Goal: Transaction & Acquisition: Purchase product/service

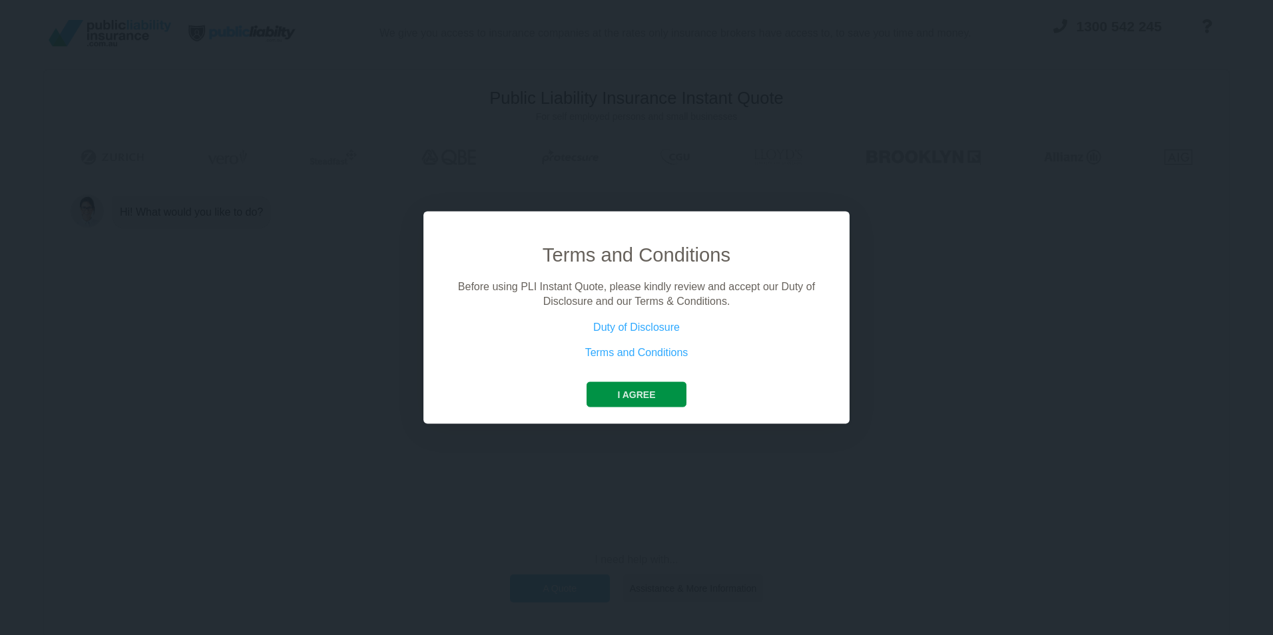
click at [643, 392] on button "I agree" at bounding box center [636, 394] width 99 height 25
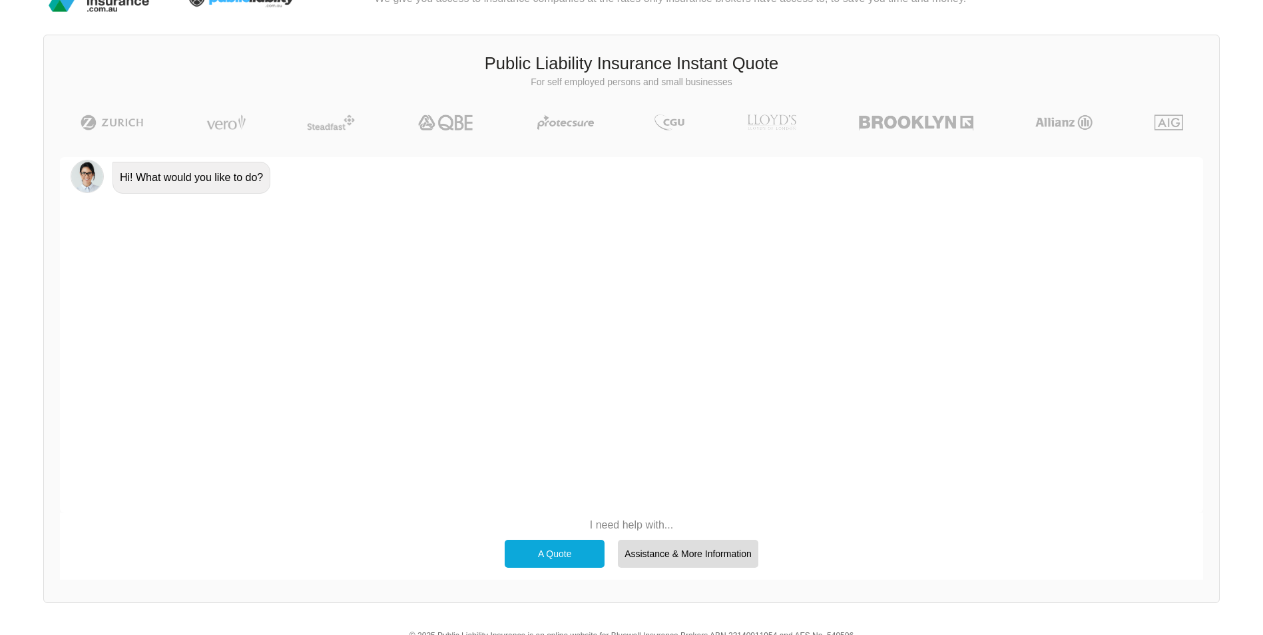
scroll to position [92, 0]
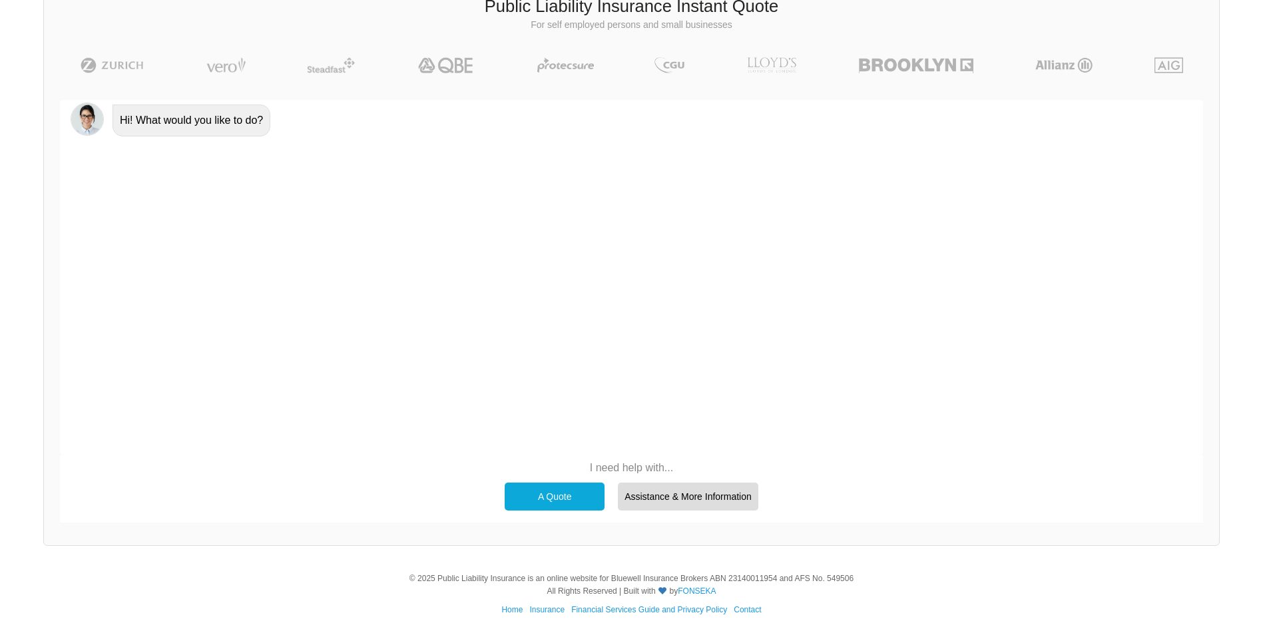
click at [571, 489] on div "A Quote" at bounding box center [555, 497] width 100 height 28
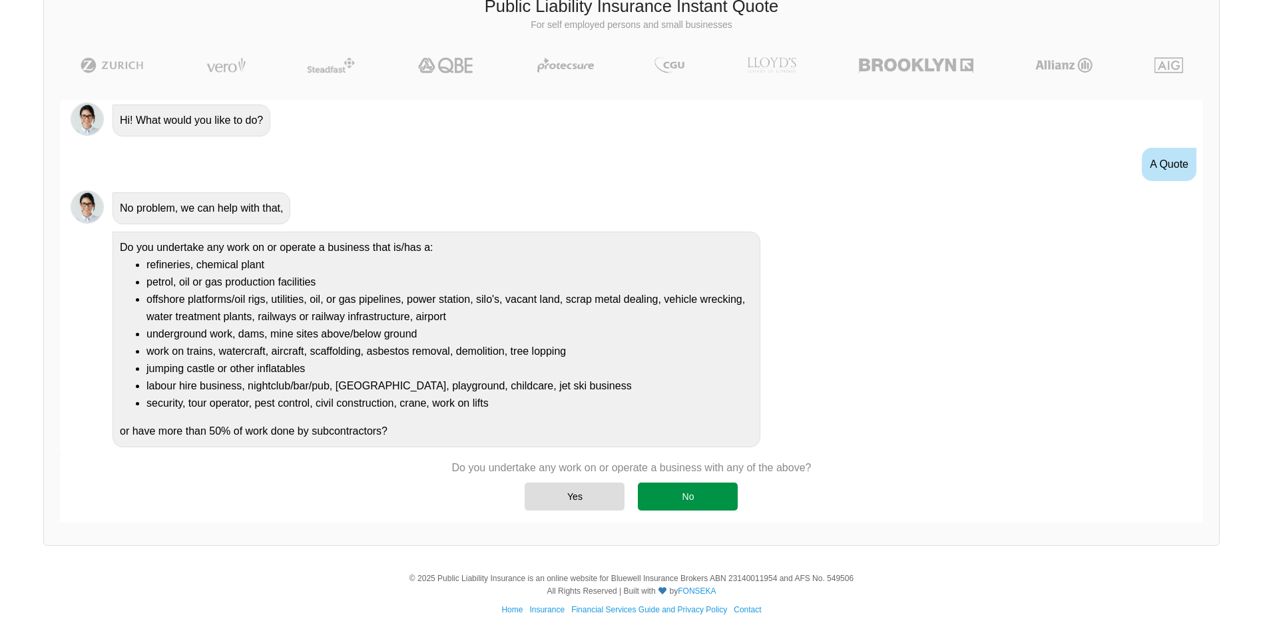
click at [723, 495] on div "No" at bounding box center [688, 497] width 100 height 28
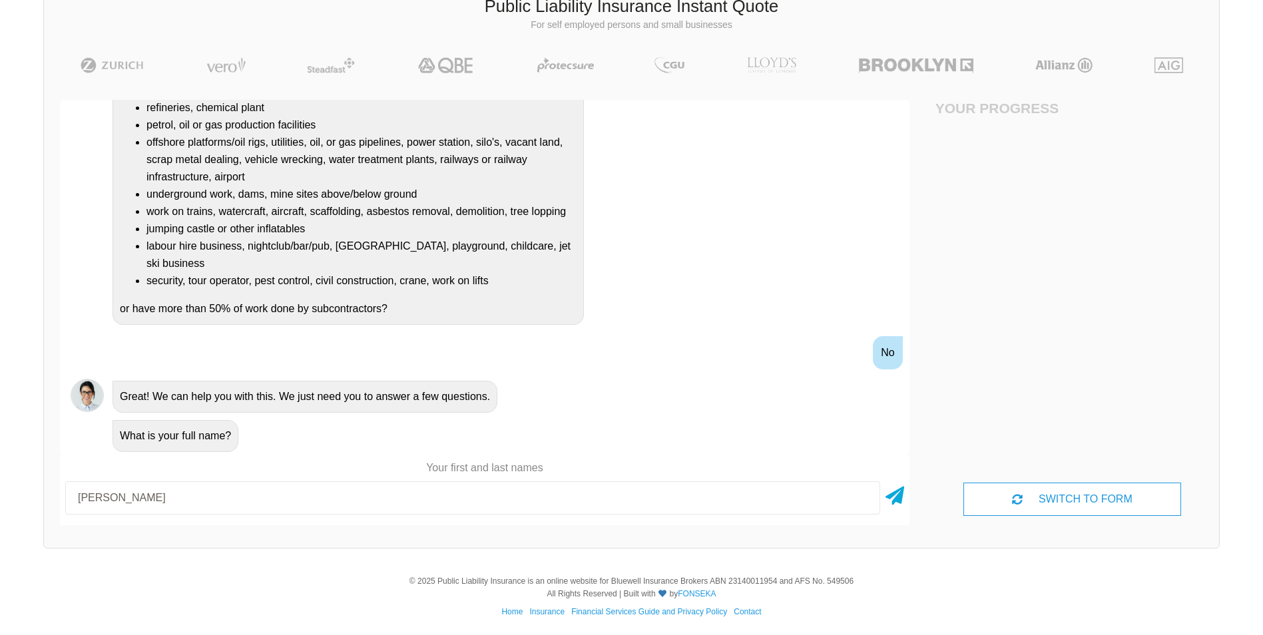
type input "[PERSON_NAME]"
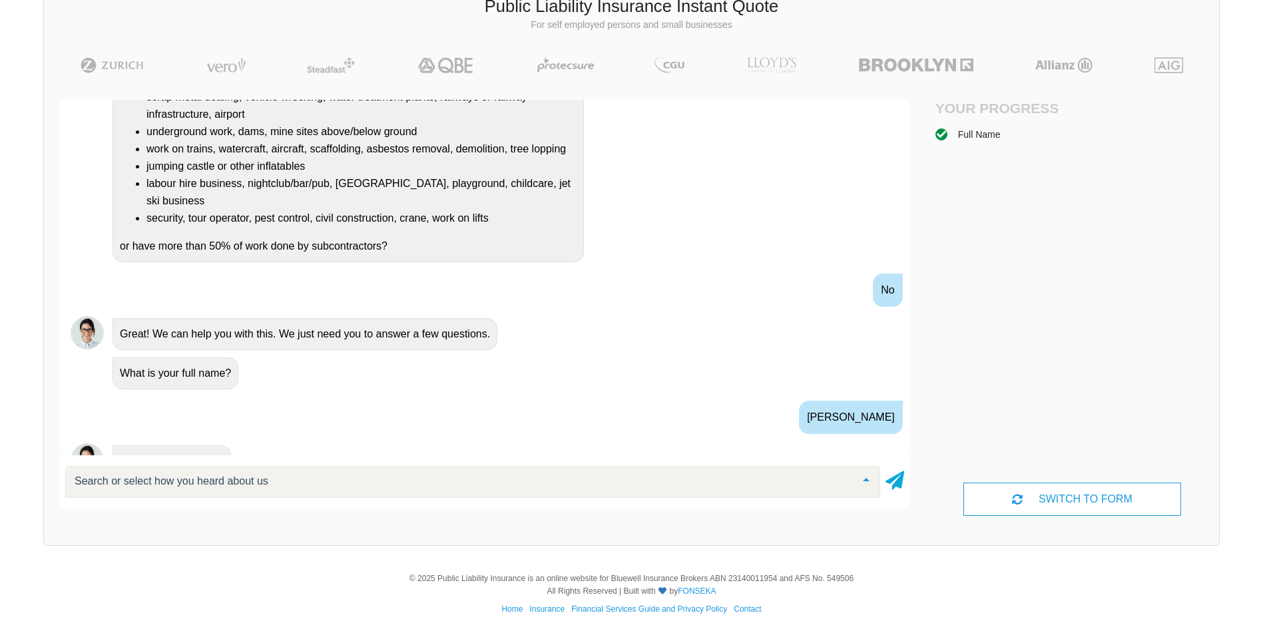
scroll to position [324, 0]
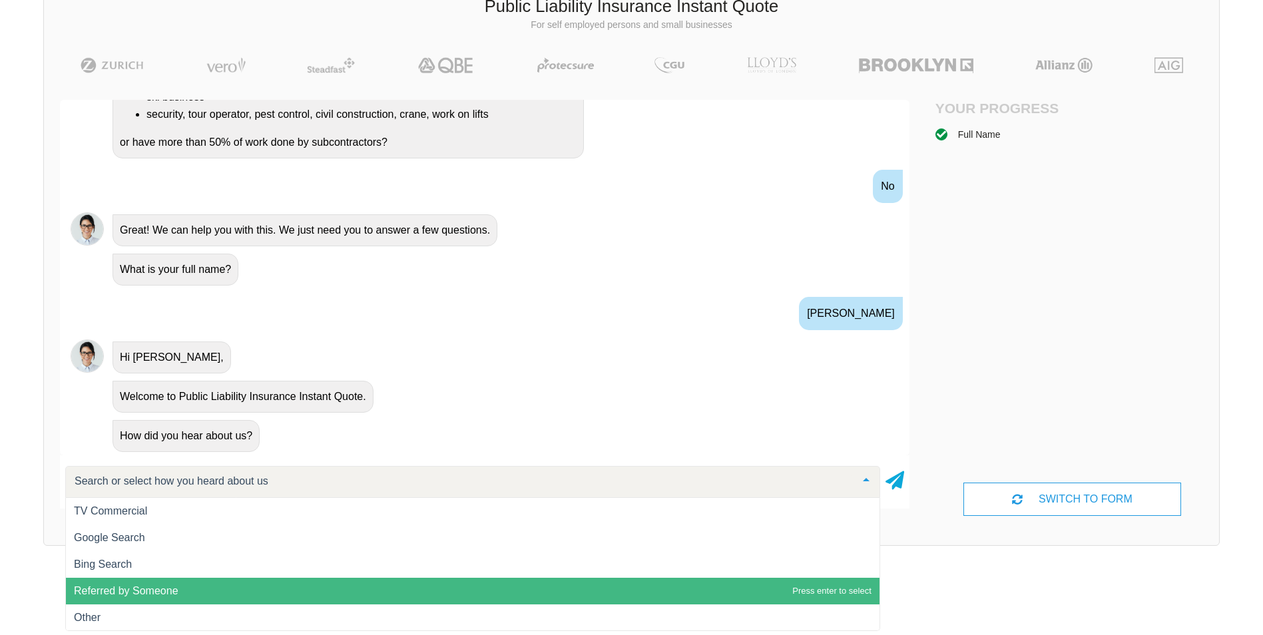
click at [470, 581] on span "Referred by Someone" at bounding box center [473, 591] width 814 height 27
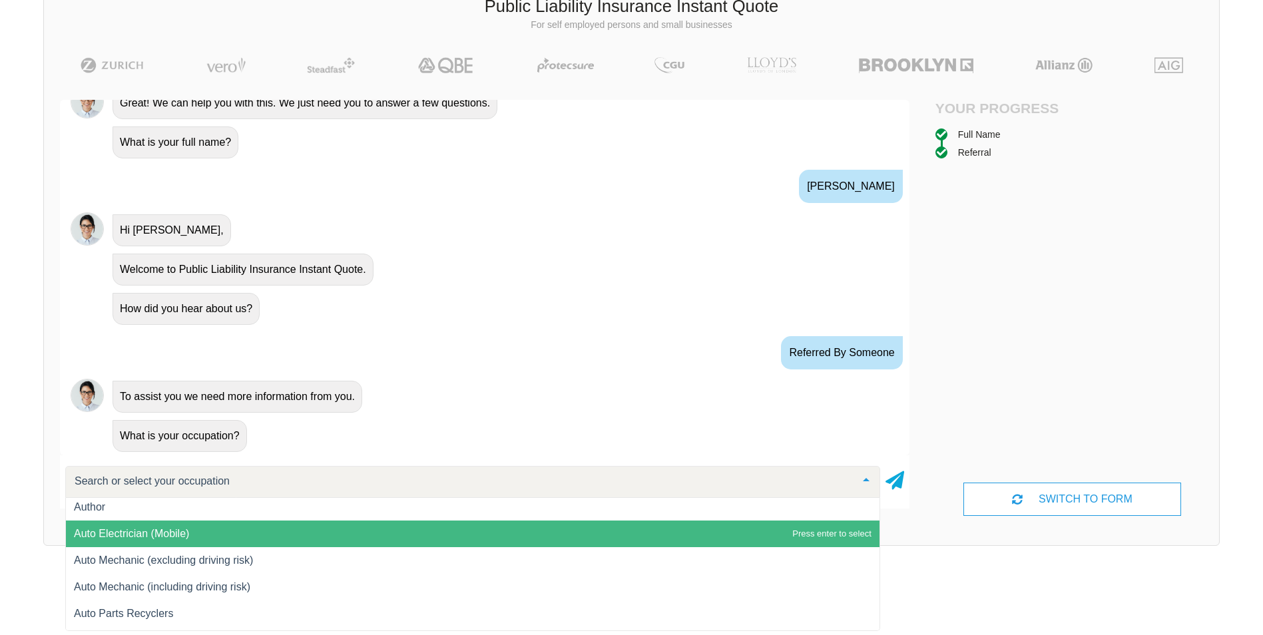
scroll to position [1228, 0]
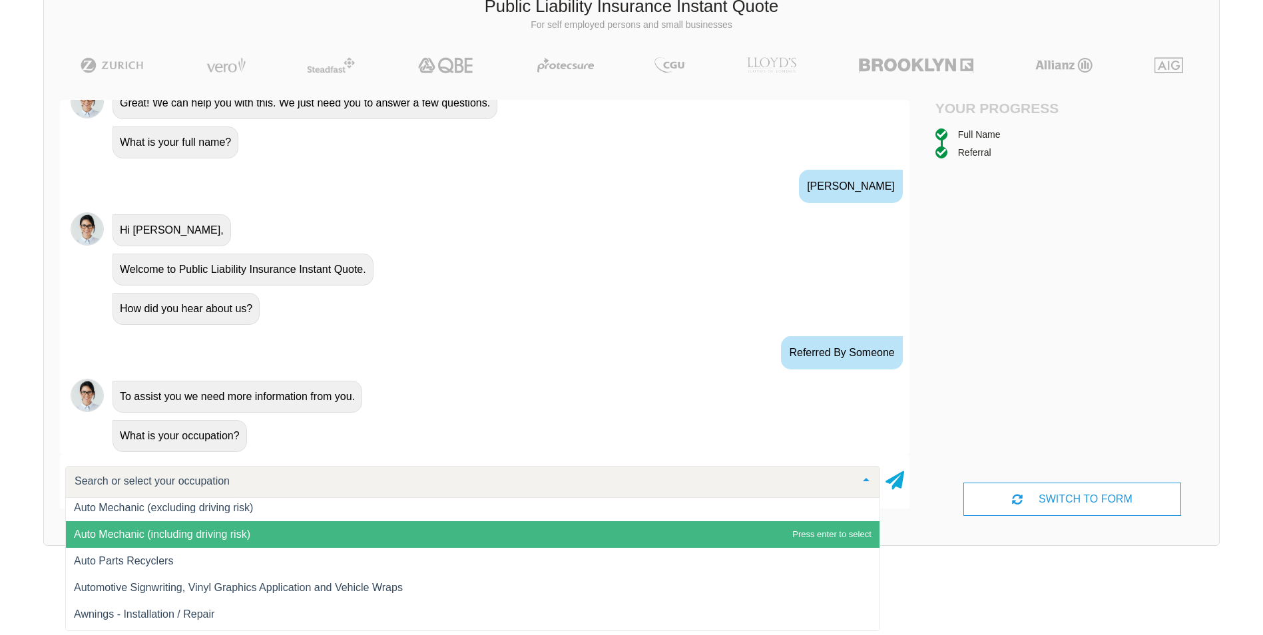
click at [597, 531] on span "Auto Mechanic (including driving risk)" at bounding box center [473, 534] width 814 height 27
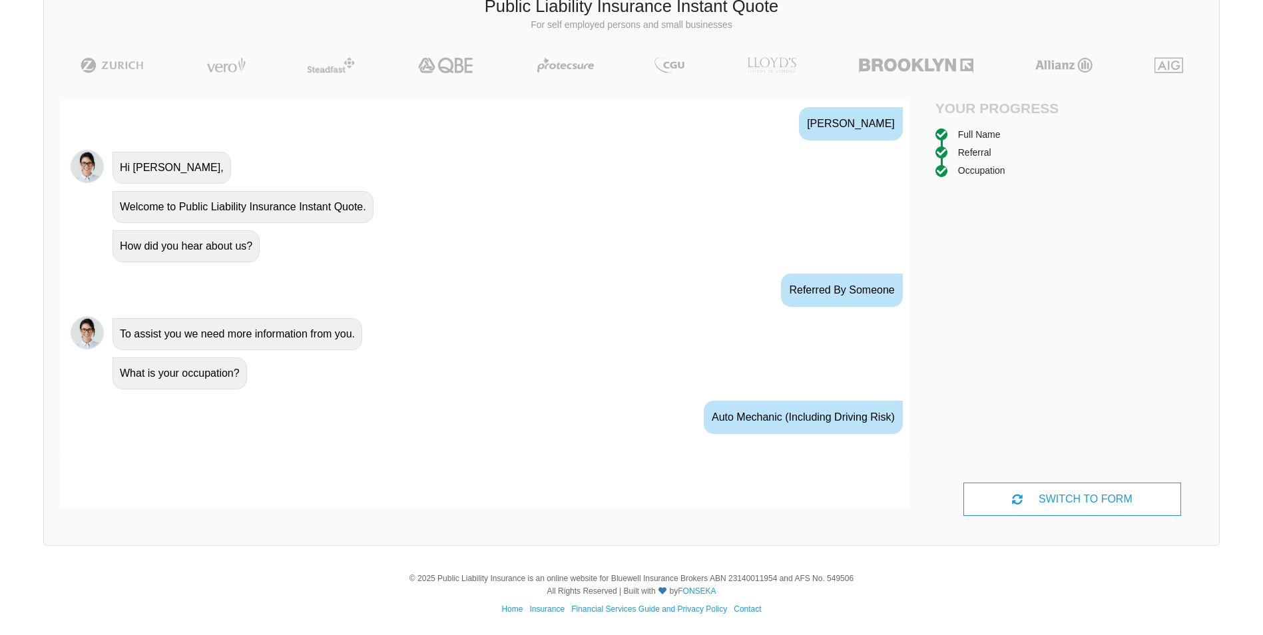
scroll to position [539, 0]
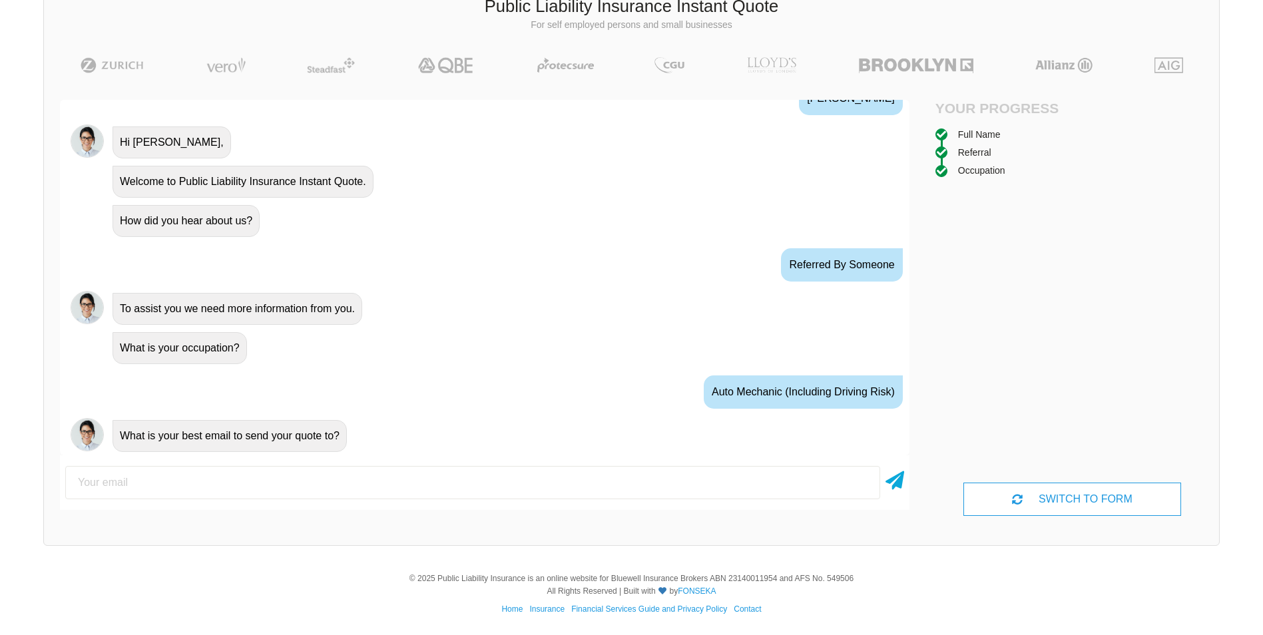
type input "H"
type input "[EMAIL_ADDRESS][DOMAIN_NAME]"
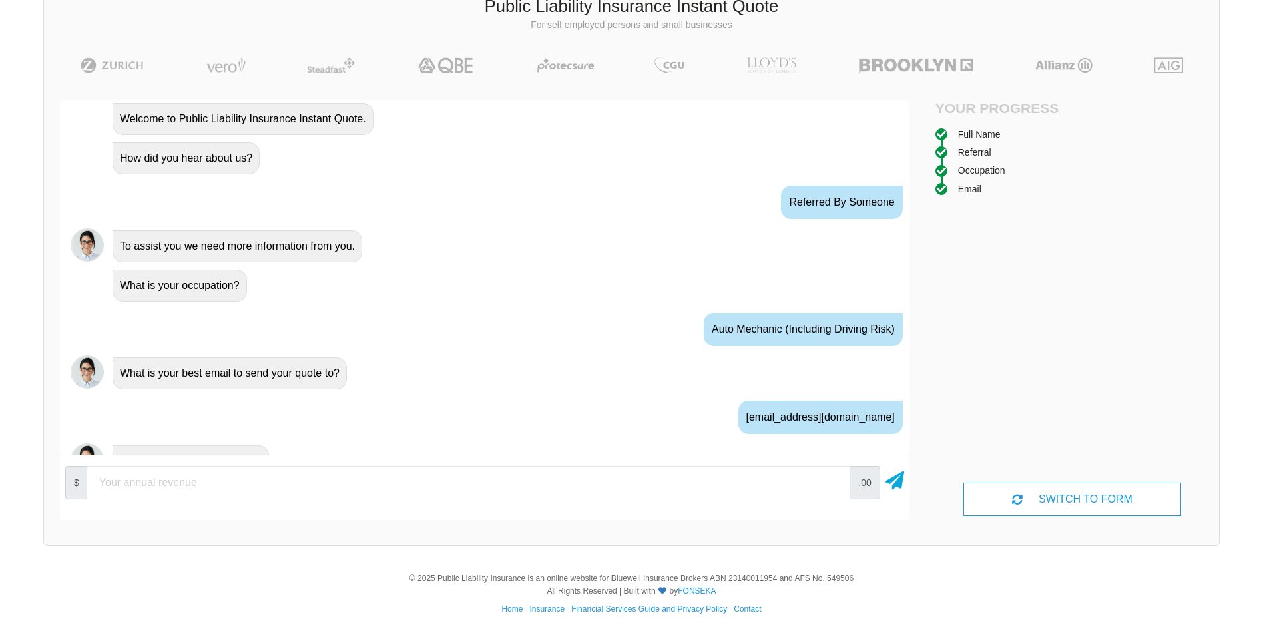
scroll to position [627, 0]
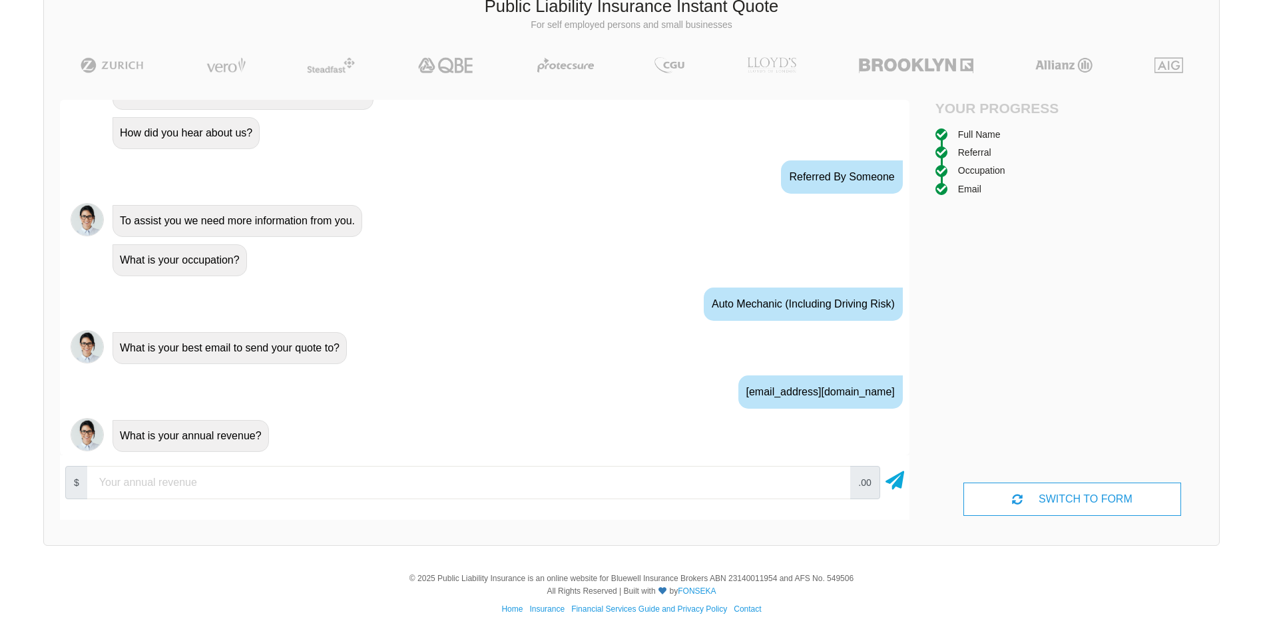
click at [675, 489] on input "number" at bounding box center [468, 482] width 763 height 33
type input "25000"
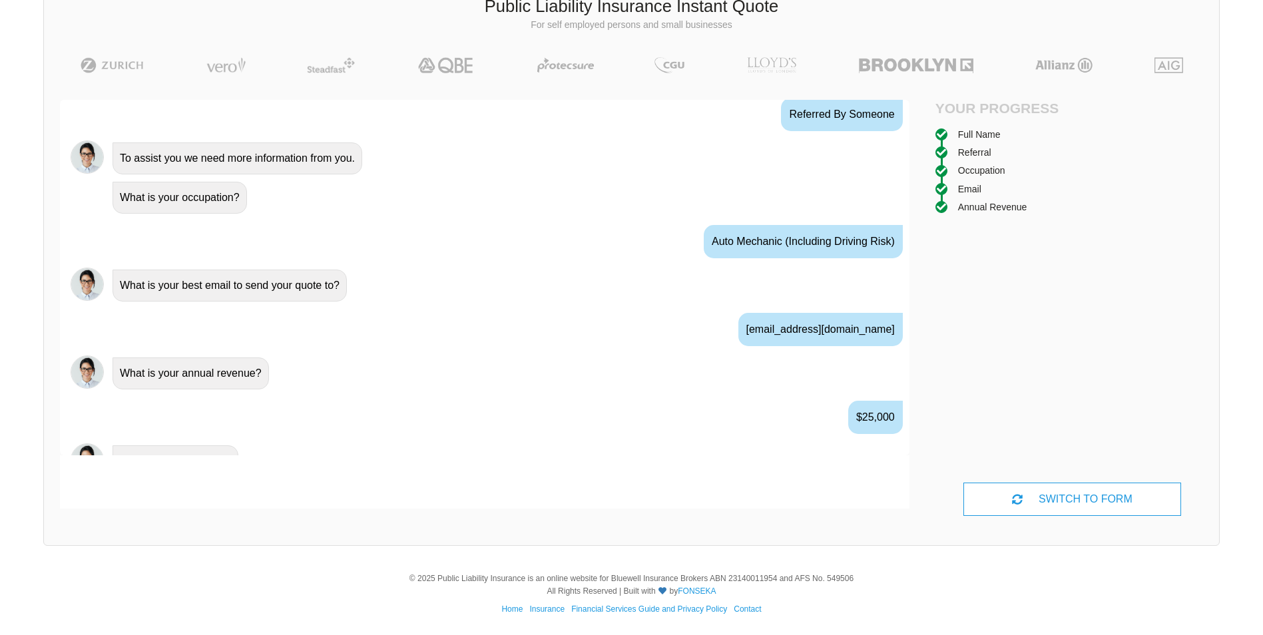
scroll to position [714, 0]
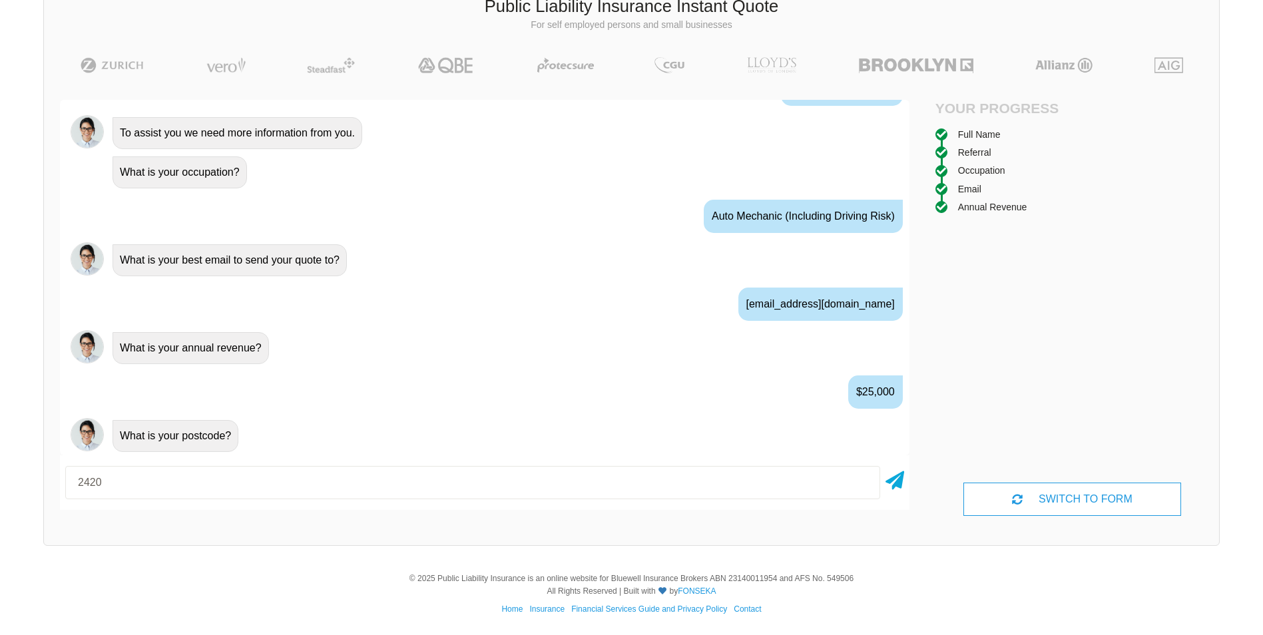
type input "2420"
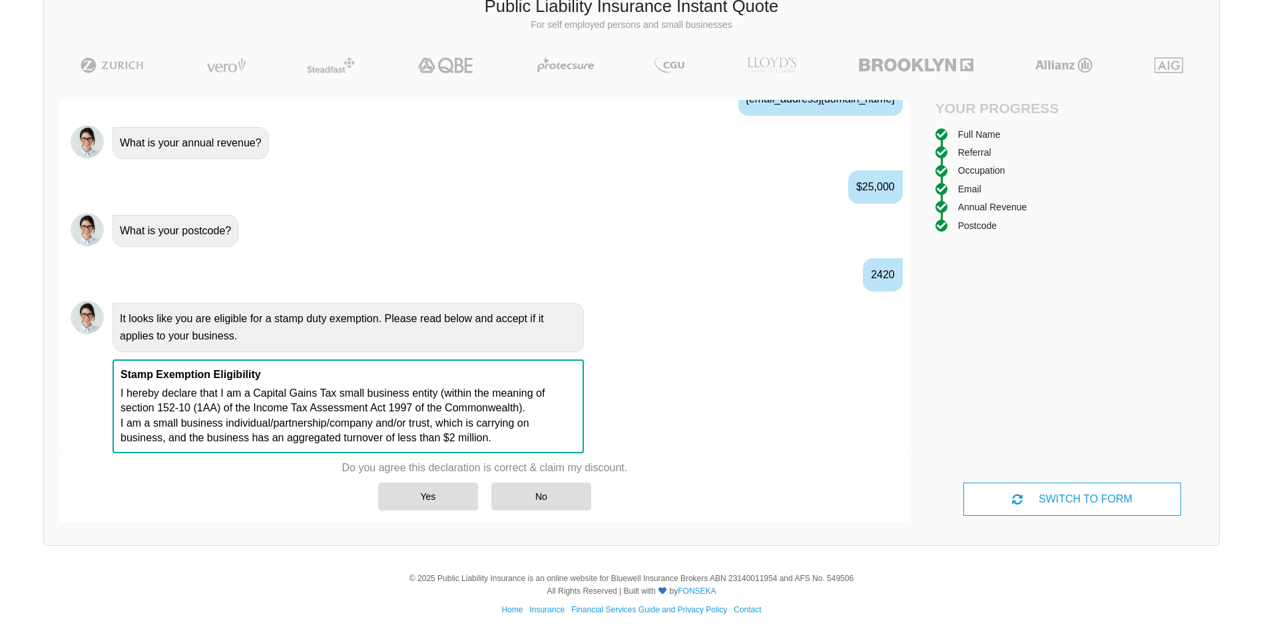
scroll to position [921, 0]
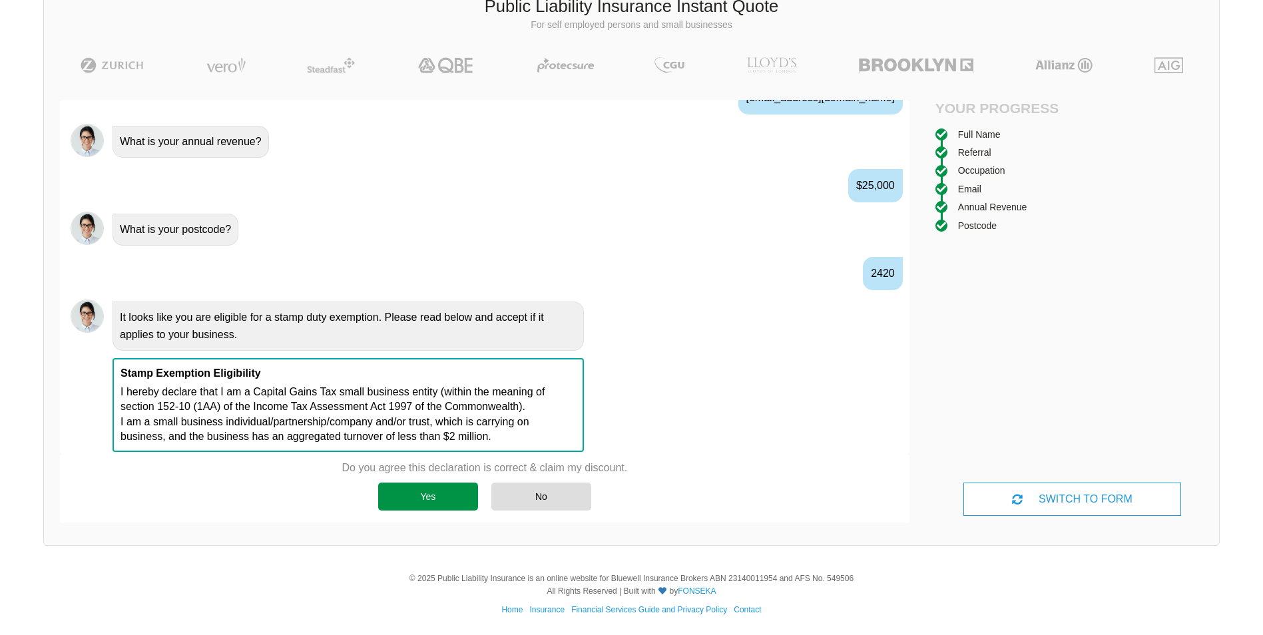
click at [445, 501] on div "Yes" at bounding box center [428, 497] width 100 height 28
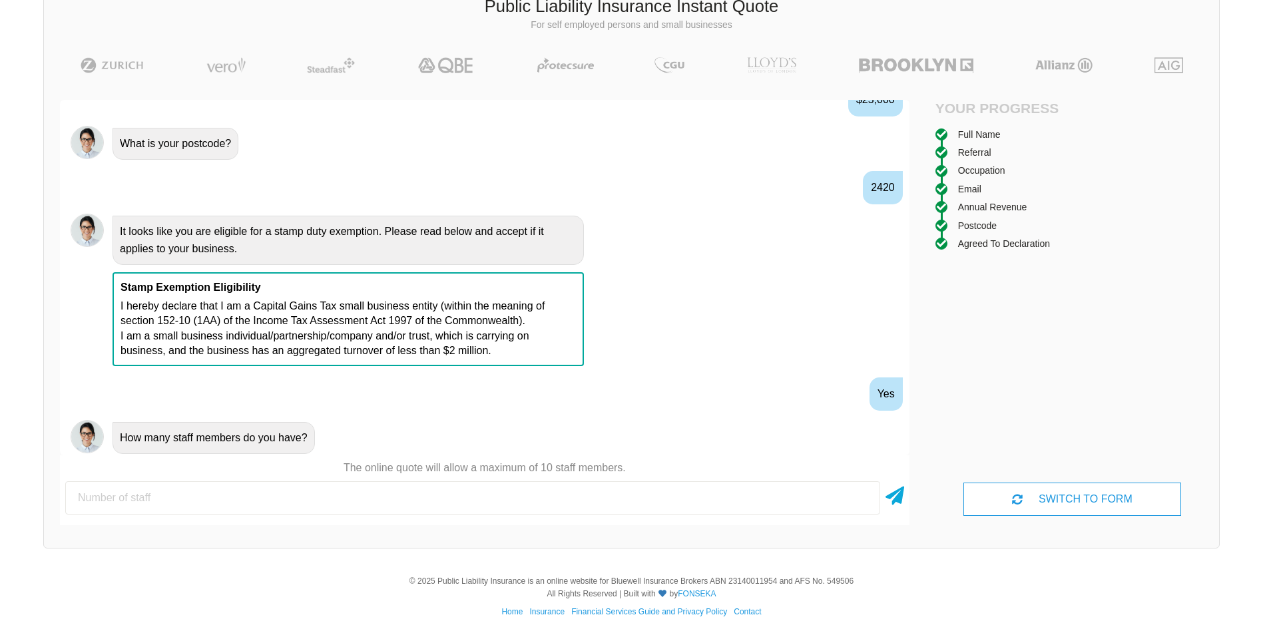
scroll to position [1009, 0]
type input "0"
type input "1"
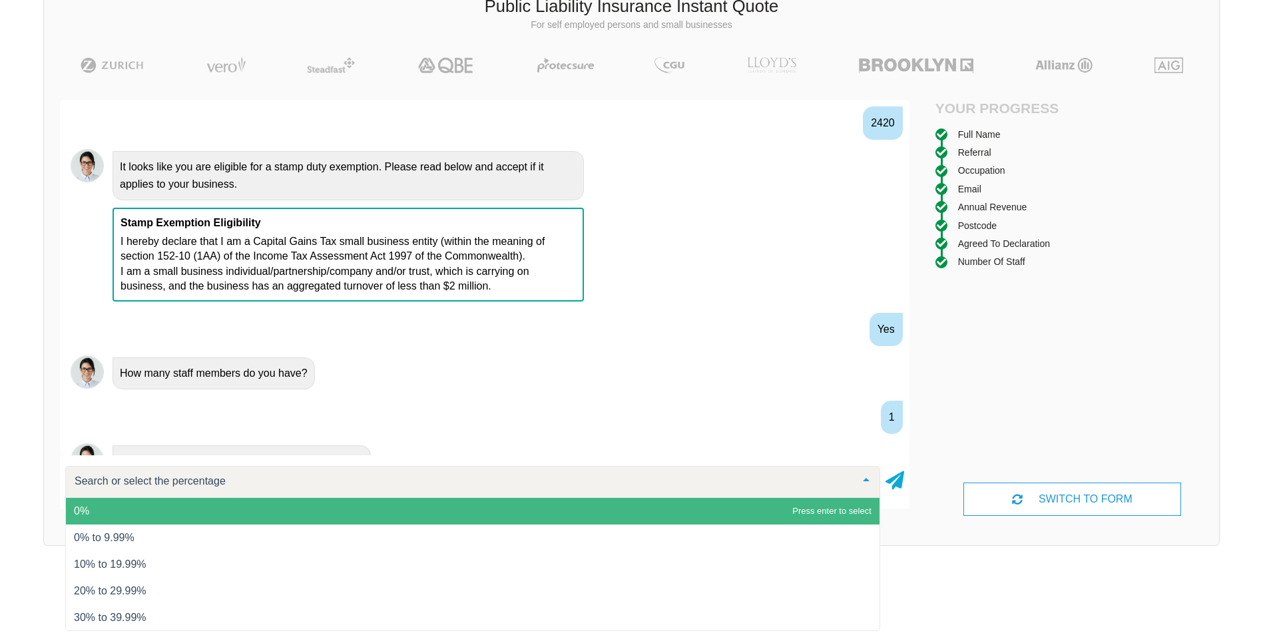
scroll to position [1097, 0]
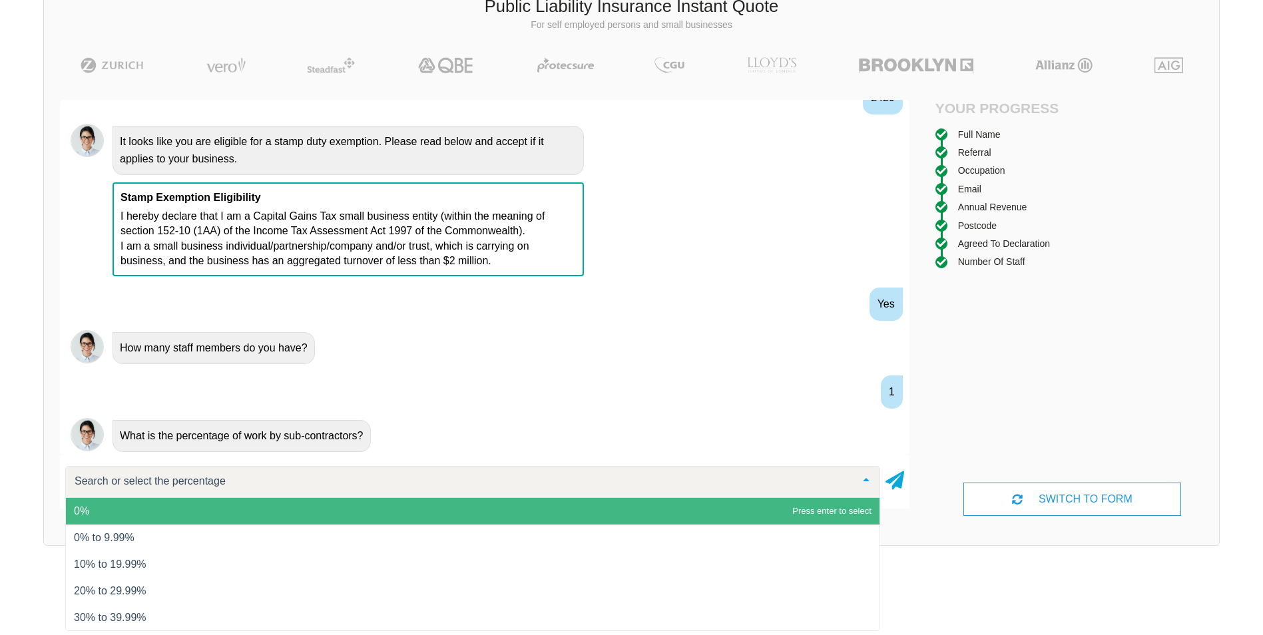
click at [616, 507] on span "0%" at bounding box center [473, 511] width 814 height 27
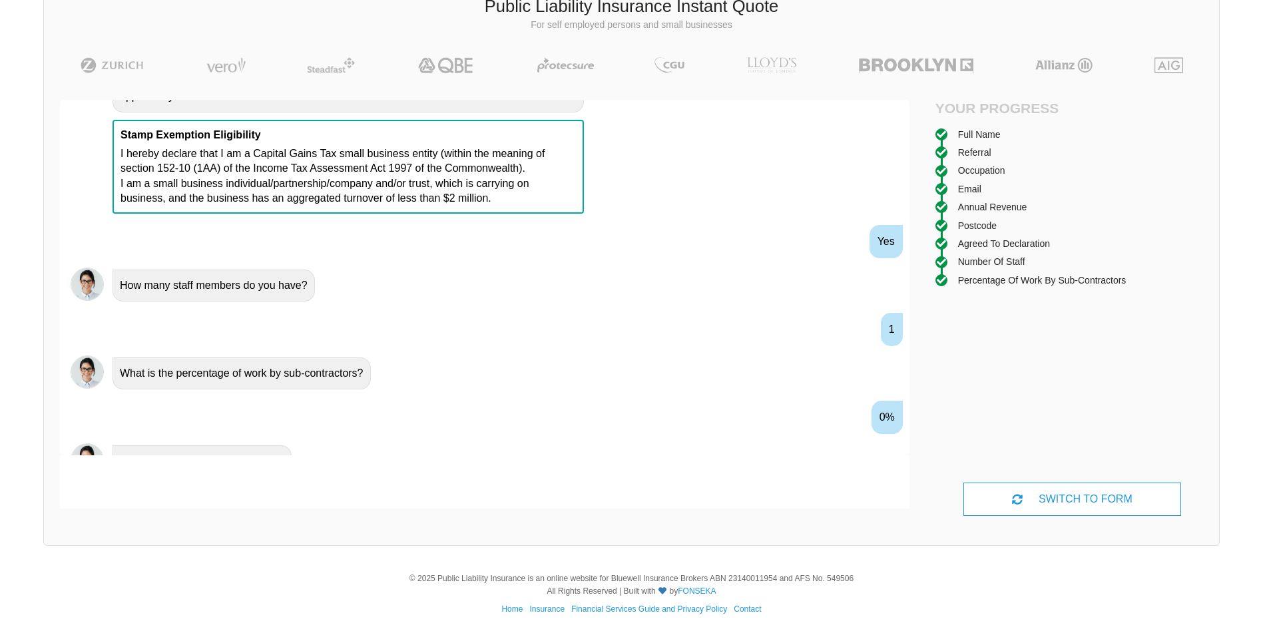
scroll to position [1185, 0]
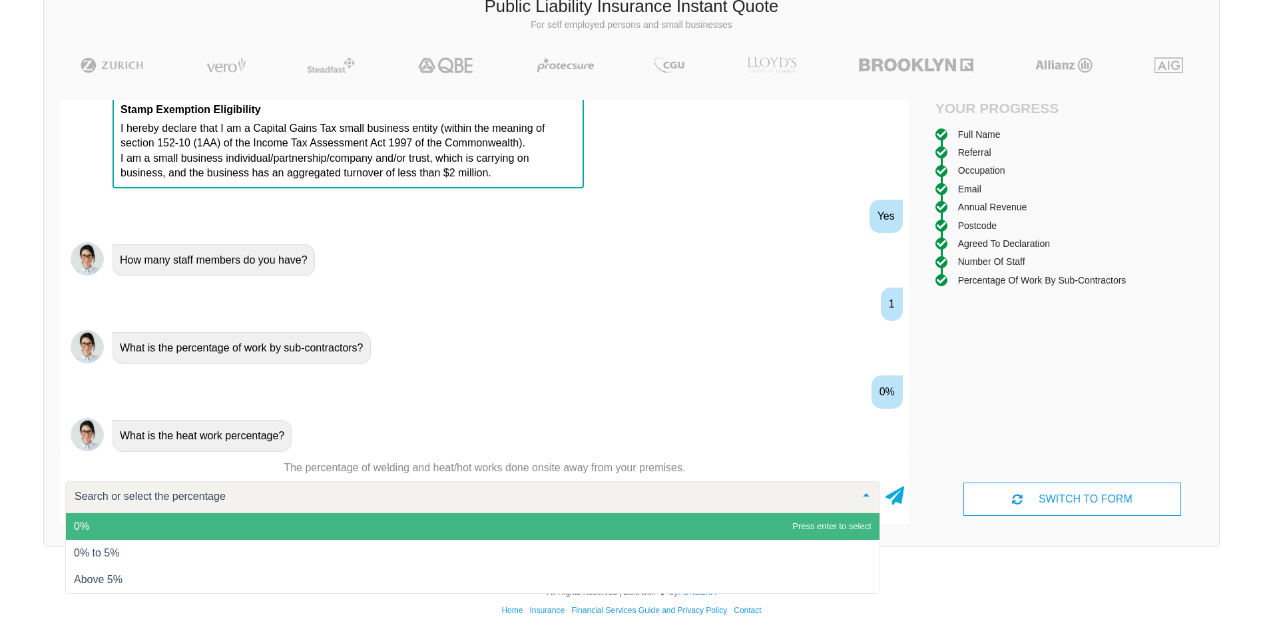
click at [621, 519] on span "0%" at bounding box center [473, 526] width 814 height 27
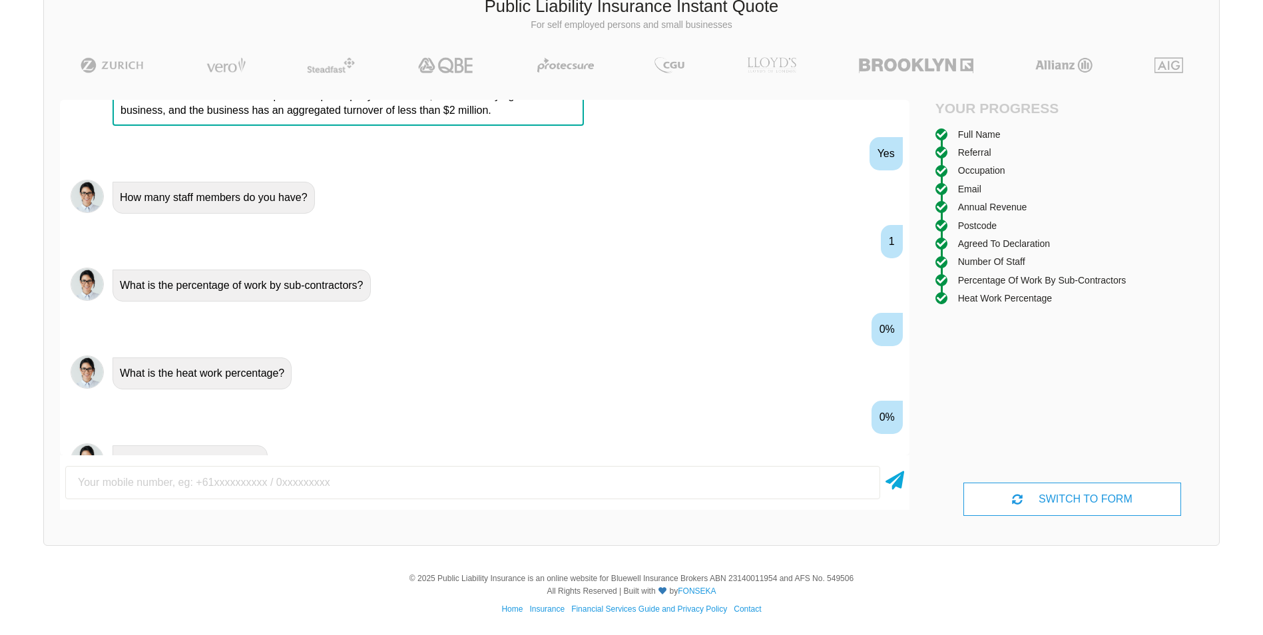
scroll to position [1272, 0]
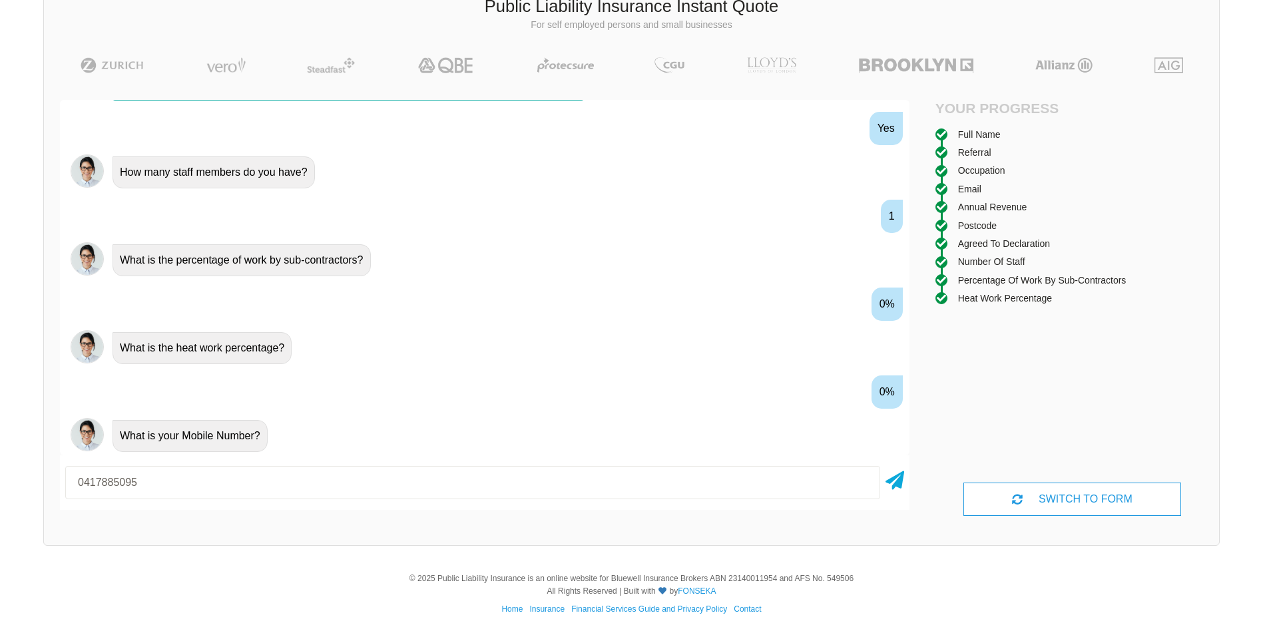
type input "0417885095"
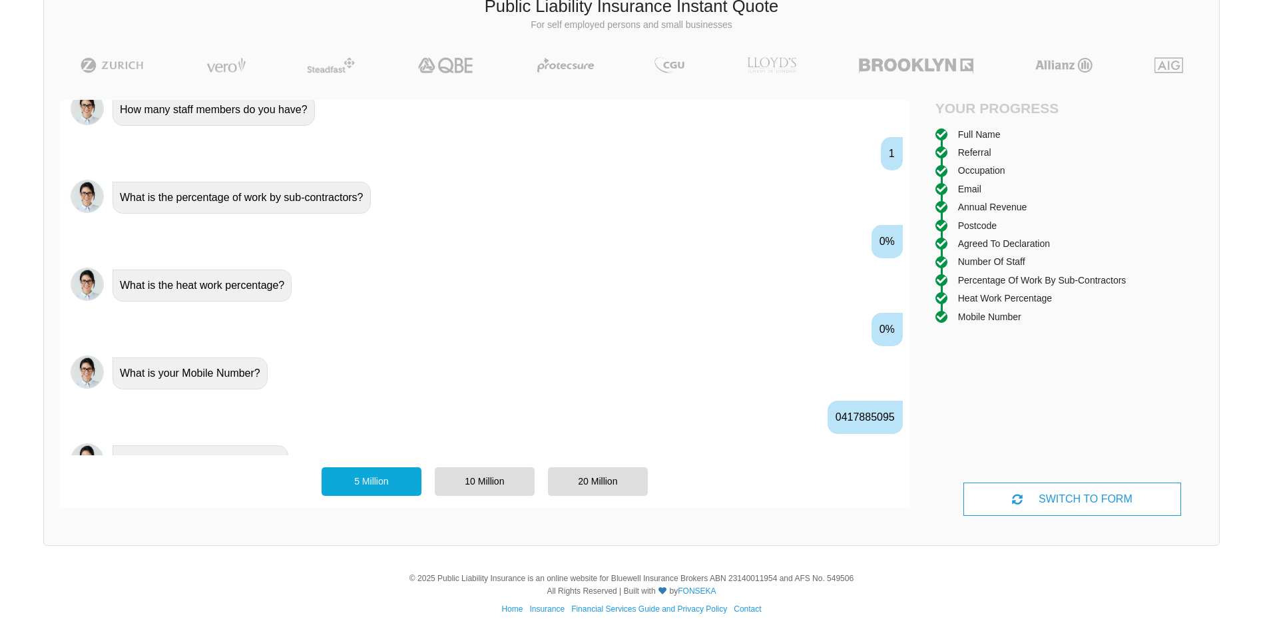
scroll to position [1360, 0]
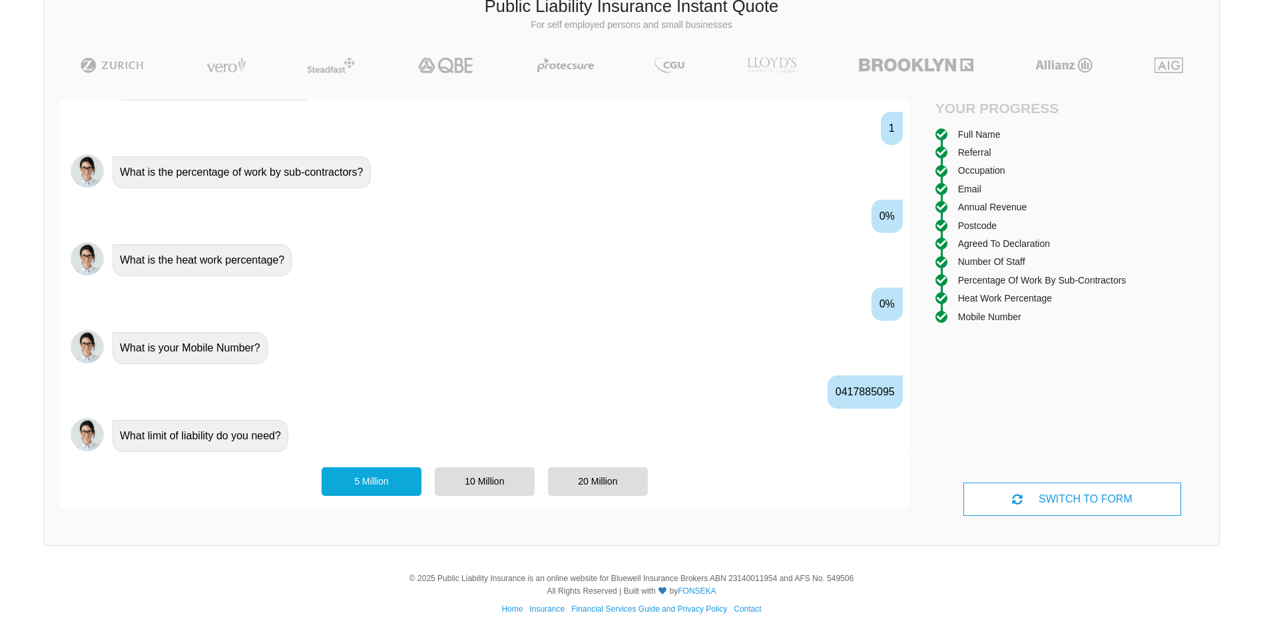
click at [345, 485] on div "5 Million" at bounding box center [372, 481] width 100 height 28
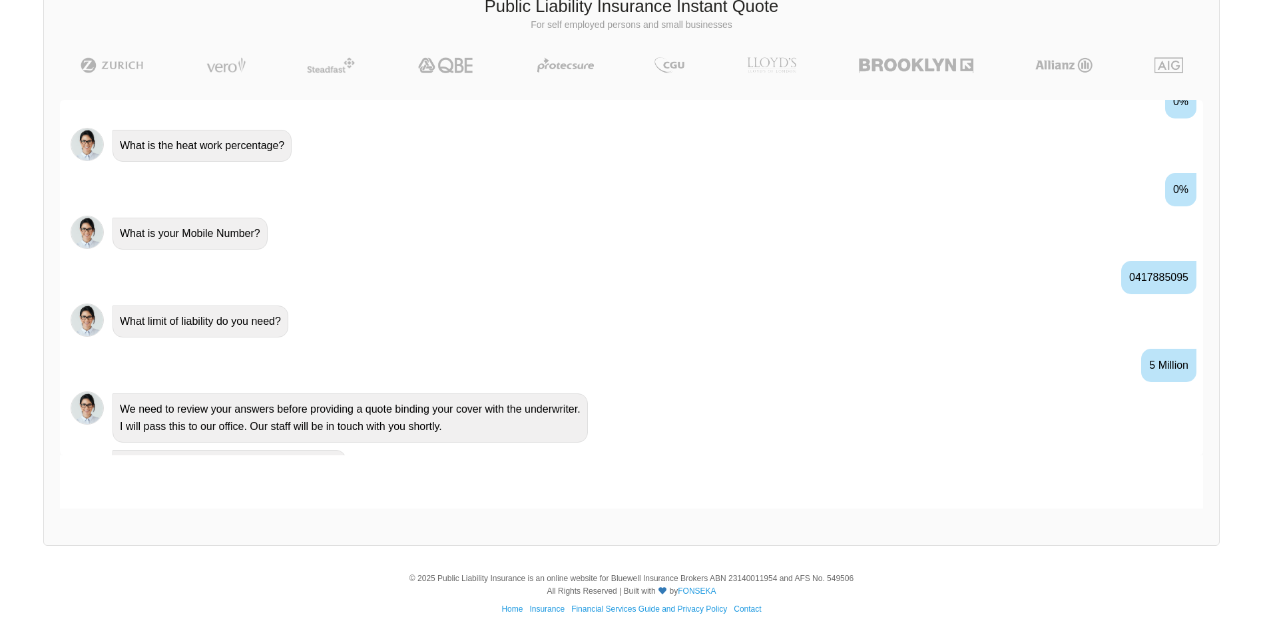
scroll to position [1453, 0]
